Goal: Find specific page/section: Find specific page/section

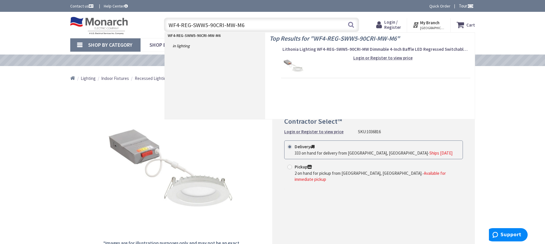
drag, startPoint x: 40, startPoint y: 93, endPoint x: 74, endPoint y: 82, distance: 35.5
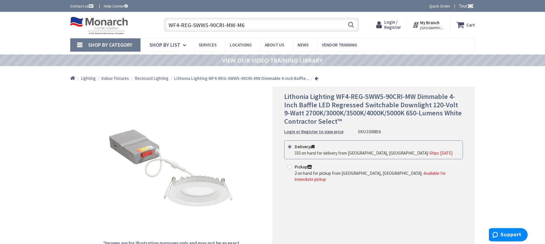
click at [206, 25] on input "WF4-REG-SWW5-90CRI-MW-M6" at bounding box center [261, 25] width 195 height 14
paste input "CPX-2X4-ALO8-SWW7-M2"
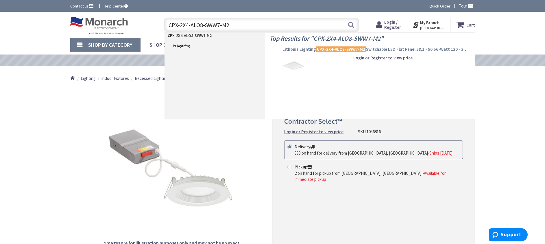
type input "CPX-2X4-ALO8-SWW7-M2"
click at [304, 48] on span "Lithonia Lighting CPX-2X4-ALO8-SWW7-M2 Switchable LED Flat Panel 28.1 - 50.56-W…" at bounding box center [375, 50] width 186 height 6
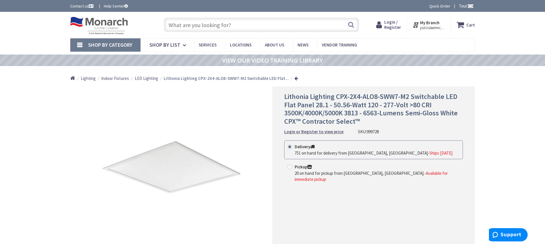
click at [235, 28] on input "text" at bounding box center [261, 25] width 195 height 14
paste input "WF6-REG-SWW5-90CRI-MW-M6"
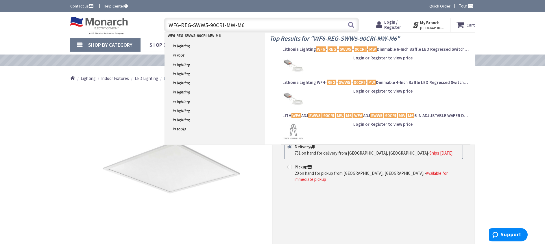
type input "WF6-REG-SWW5-90CRI-MW-M6"
click at [29, 72] on div "Home Lighting Indoor Fixtures LED Lighting Lithonia Lighting CPX-2X4-ALO8-SWW7-…" at bounding box center [272, 76] width 545 height 21
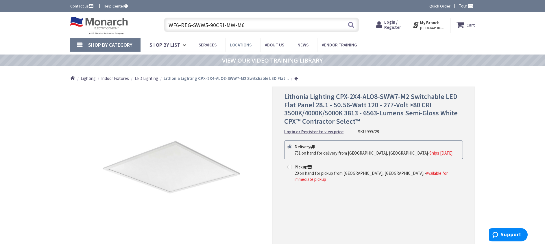
click at [235, 44] on span "Locations" at bounding box center [241, 44] width 22 height 5
